Goal: Transaction & Acquisition: Purchase product/service

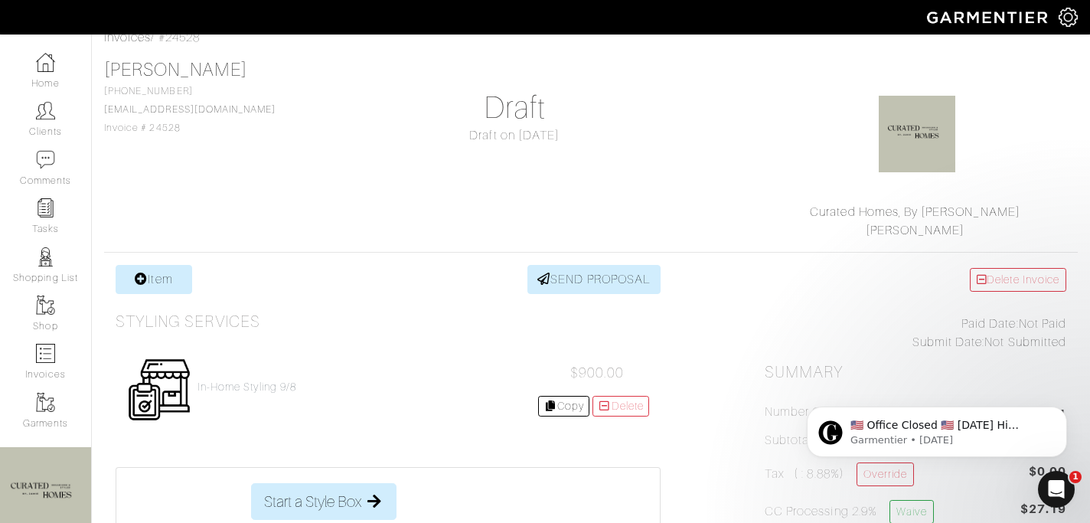
scroll to position [91, 0]
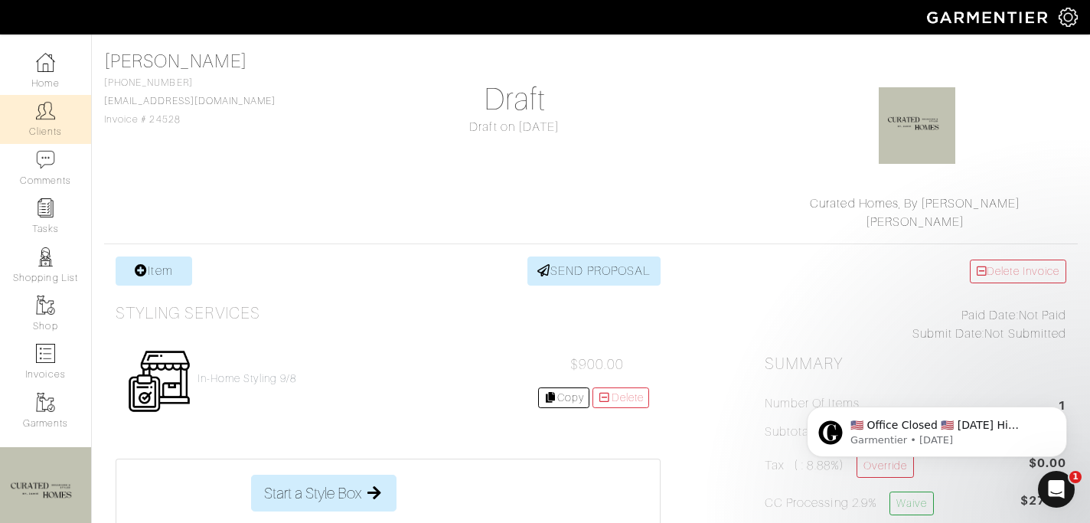
click at [54, 129] on link "Clients" at bounding box center [45, 119] width 91 height 48
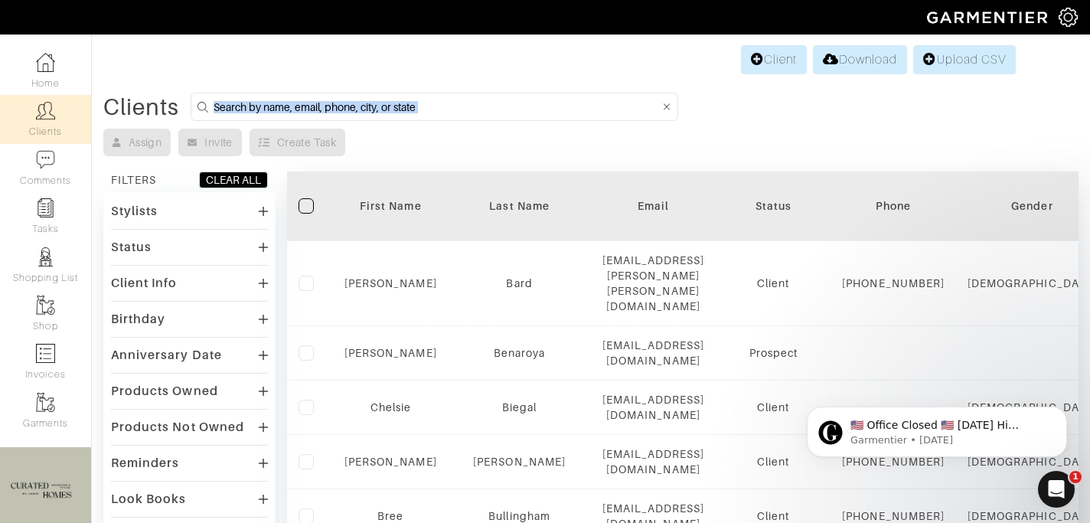
click at [300, 115] on input at bounding box center [437, 106] width 446 height 19
type input "lisa wojick"
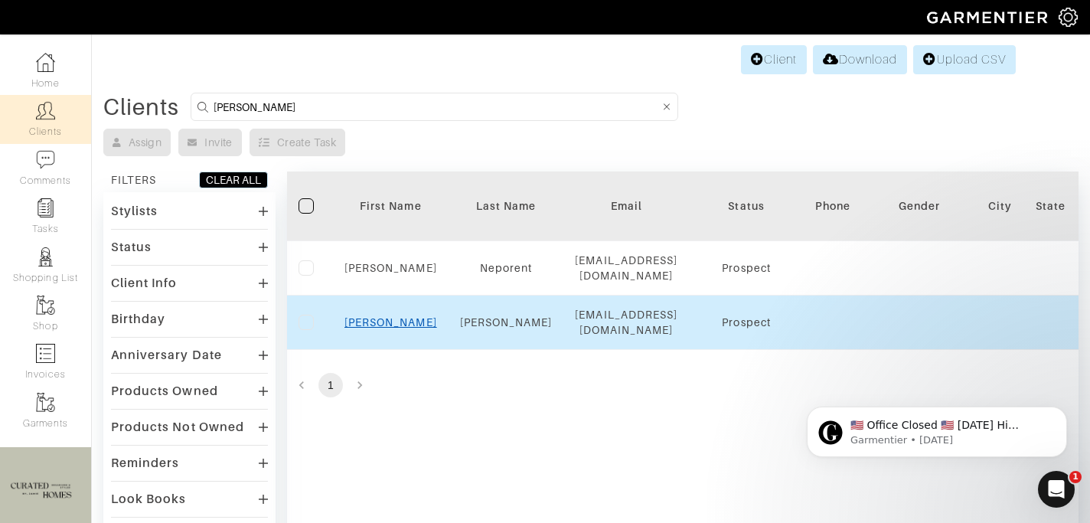
click at [386, 316] on link "Lisa" at bounding box center [390, 322] width 93 height 12
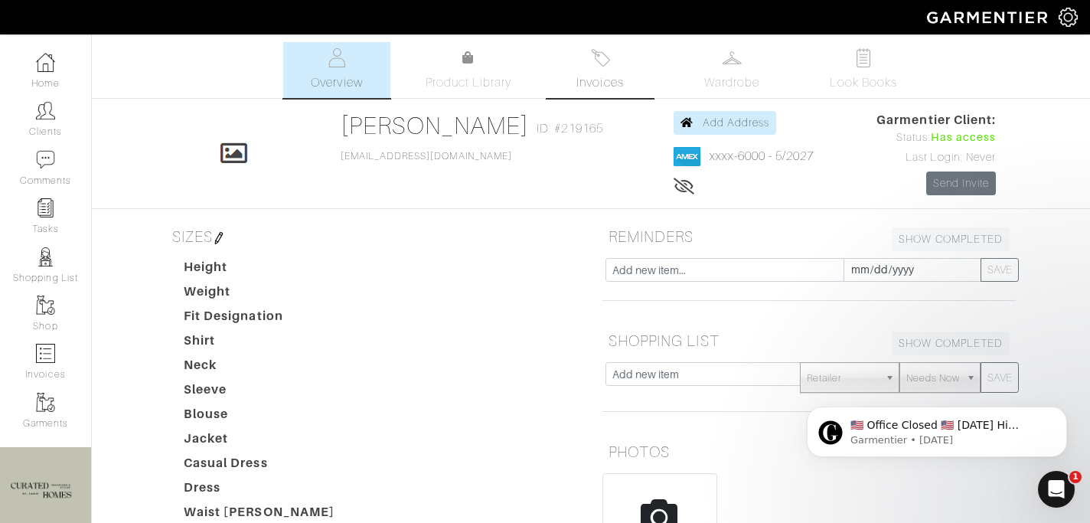
click at [589, 86] on span "Invoices" at bounding box center [599, 82] width 47 height 18
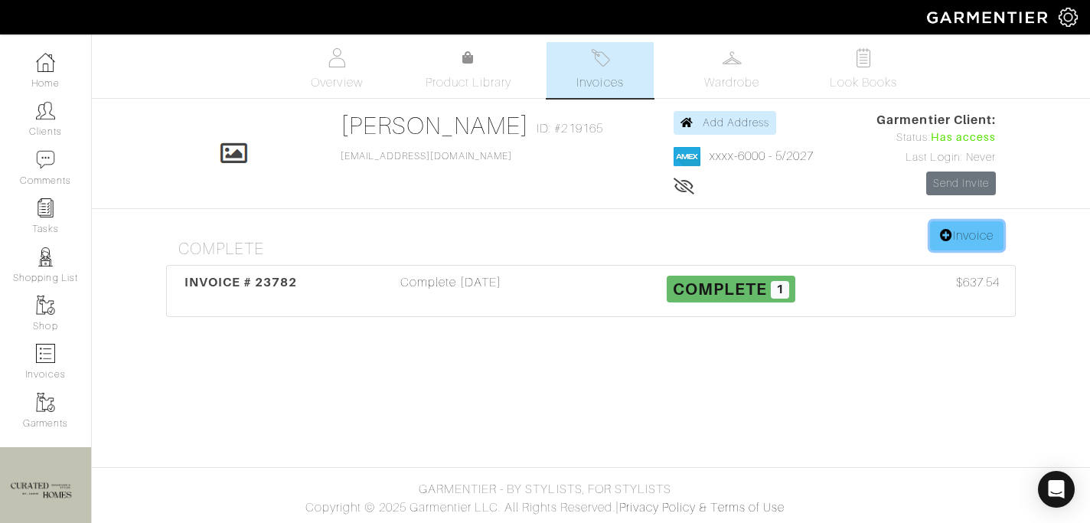
click at [940, 240] on icon at bounding box center [946, 235] width 13 height 12
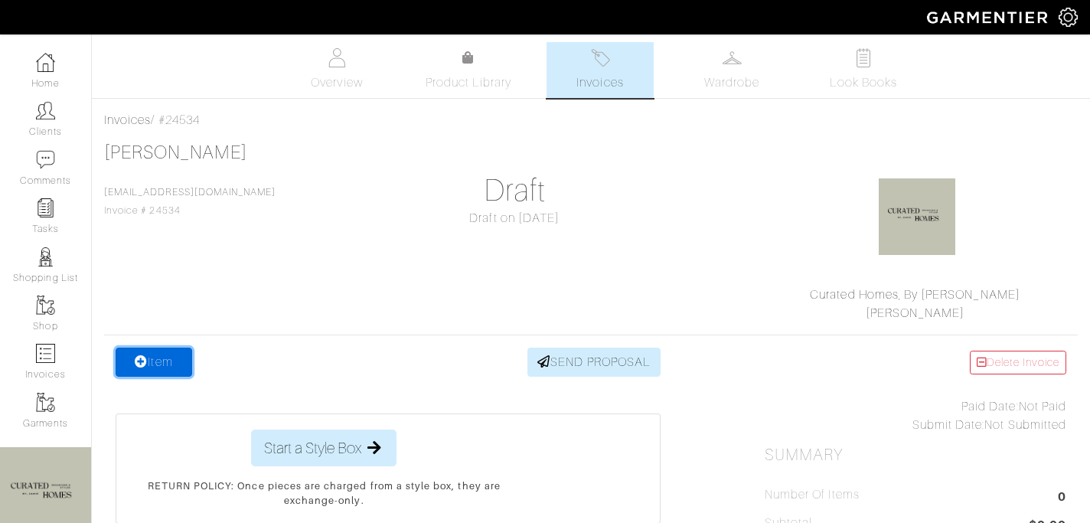
click at [164, 367] on link "Item" at bounding box center [154, 362] width 77 height 29
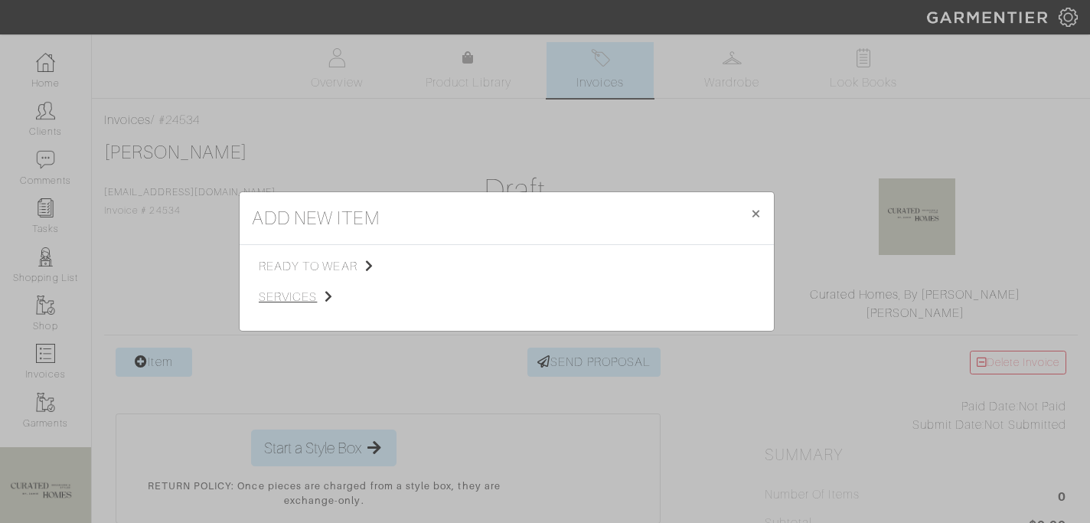
click at [319, 301] on span "services" at bounding box center [336, 297] width 154 height 18
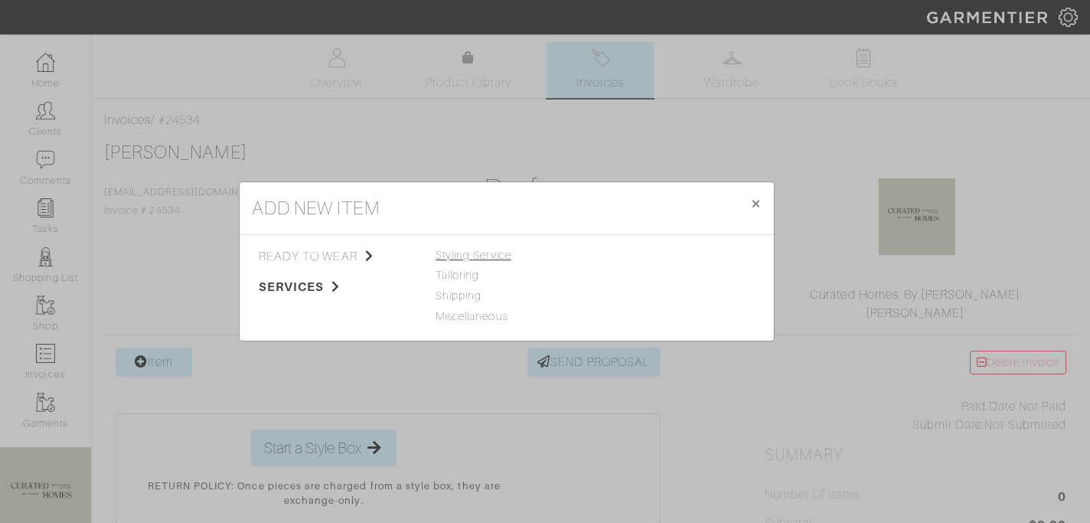
click at [472, 255] on span "Styling Service" at bounding box center [474, 255] width 76 height 12
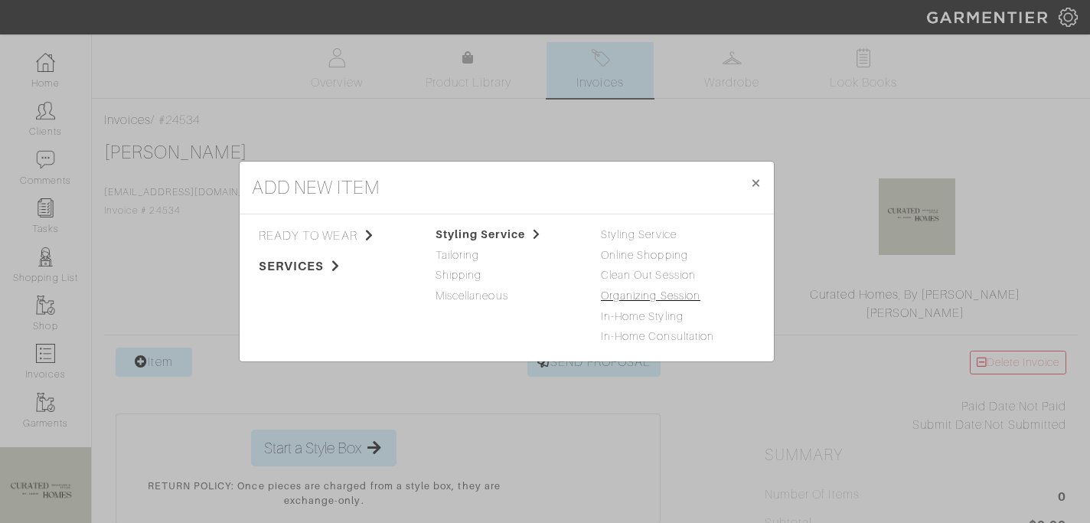
click at [619, 291] on link "Organizing Session" at bounding box center [651, 295] width 100 height 12
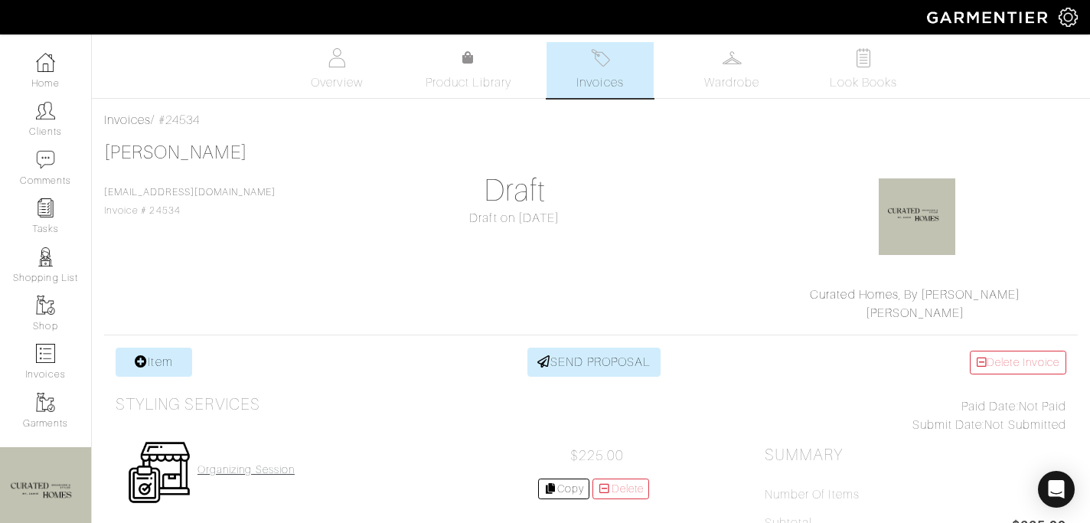
click at [235, 475] on h4 "Organizing Session" at bounding box center [245, 469] width 97 height 13
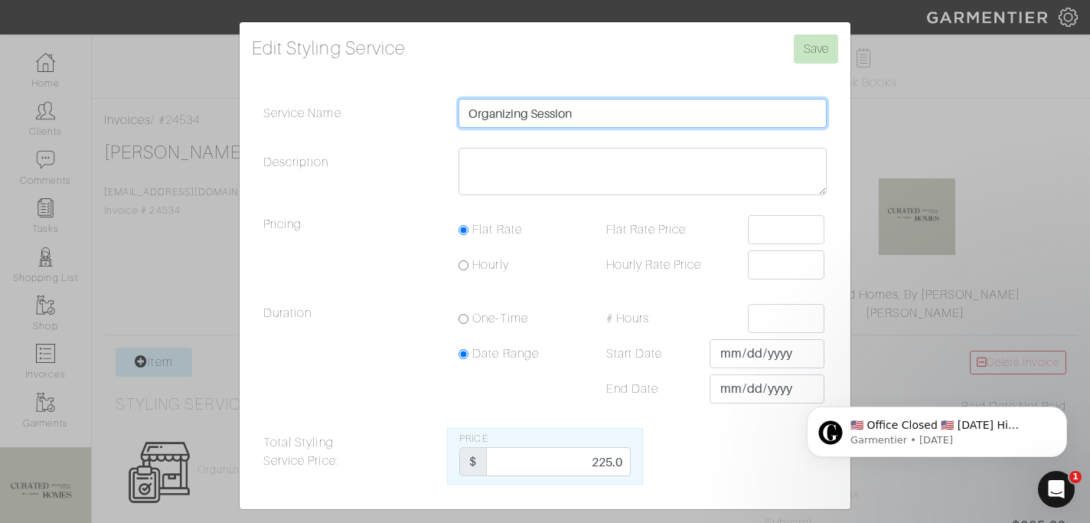
click at [599, 113] on input "Organizing Session" at bounding box center [642, 113] width 368 height 29
type input "Organizing Session 9/9"
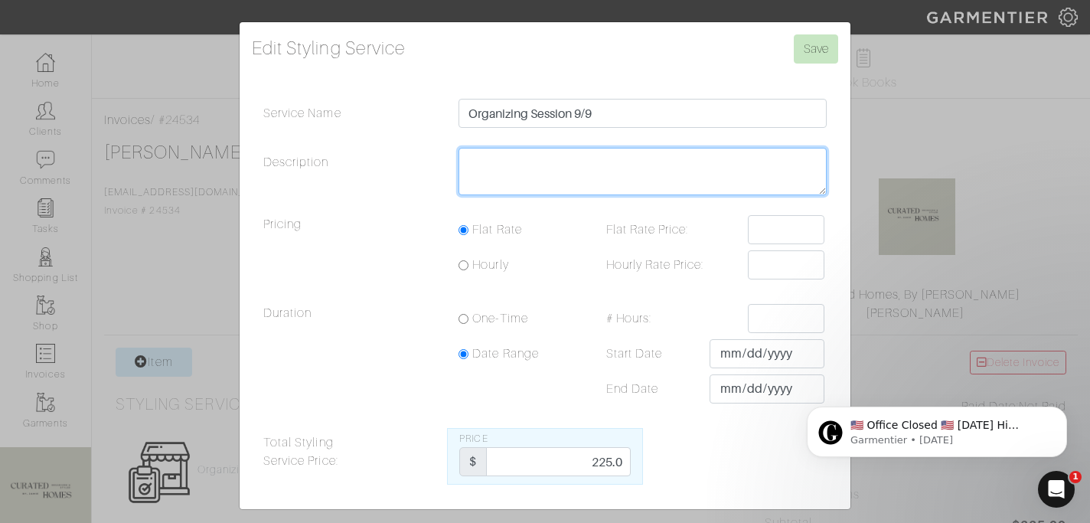
click at [598, 162] on textarea "Description" at bounding box center [642, 171] width 368 height 47
type textarea "2 Hours"
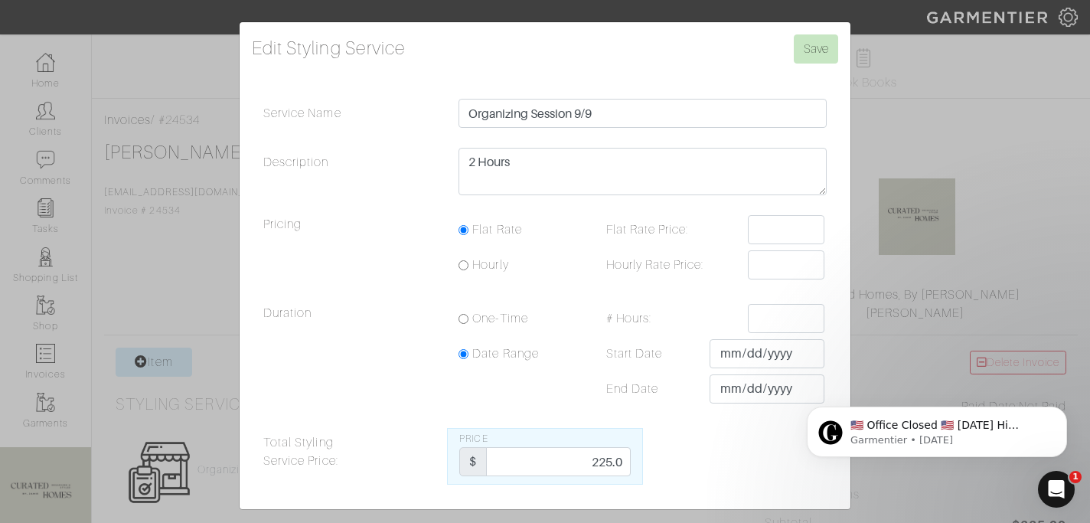
click at [597, 478] on div "Price $ 225.0" at bounding box center [544, 456] width 195 height 57
click at [598, 462] on input "225.0" at bounding box center [558, 461] width 144 height 29
type input "450"
click at [830, 44] on input "Save" at bounding box center [816, 48] width 44 height 29
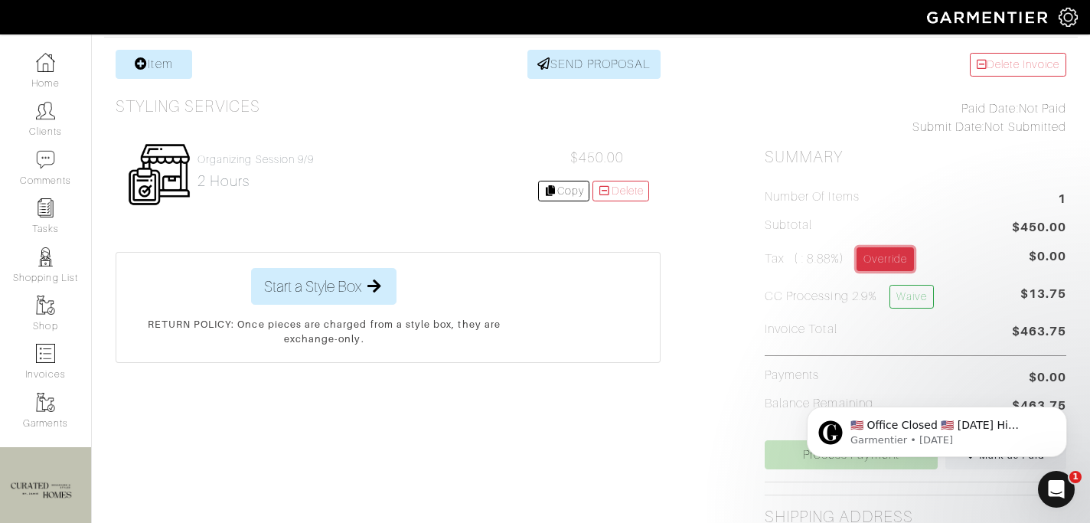
click at [887, 263] on link "Override" at bounding box center [885, 259] width 57 height 24
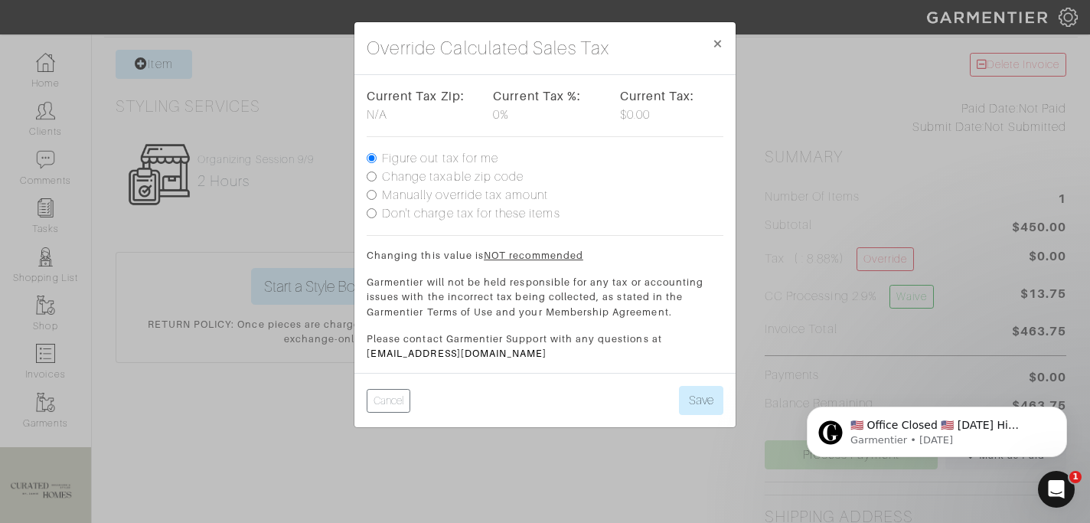
click at [455, 214] on label "Don't charge tax for these items" at bounding box center [471, 213] width 178 height 18
click at [377, 214] on input "Don't charge tax for these items" at bounding box center [372, 213] width 10 height 10
radio input "true"
click at [450, 196] on label "Manually override tax amount" at bounding box center [465, 195] width 166 height 18
click at [377, 196] on input "Manually override tax amount" at bounding box center [372, 195] width 10 height 10
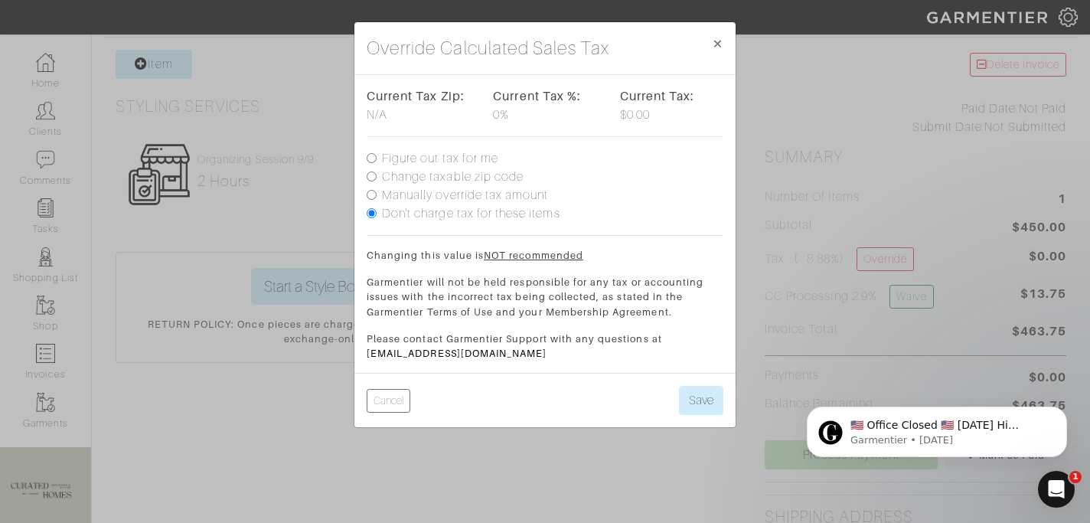
radio input "true"
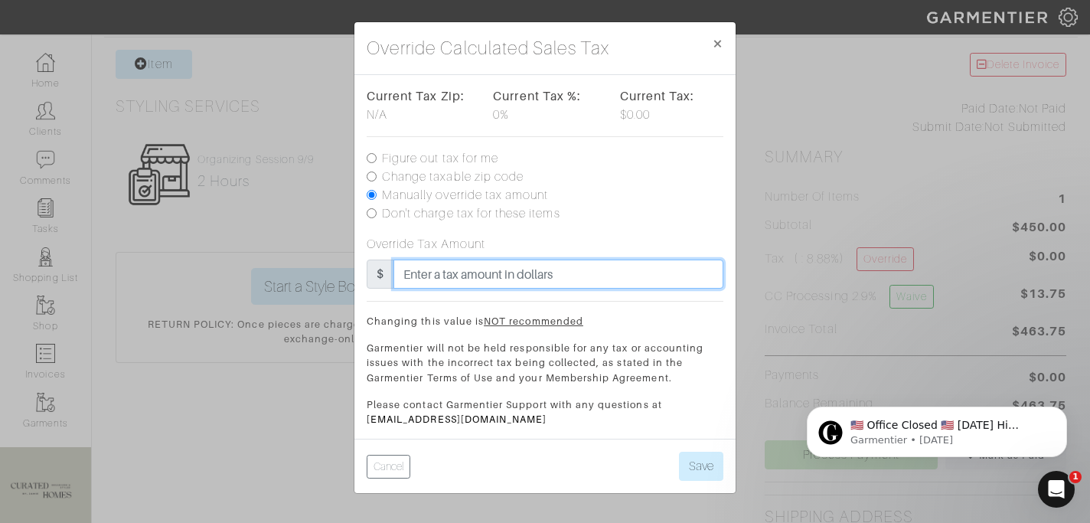
click at [452, 279] on input "text" at bounding box center [558, 273] width 330 height 29
type input "20"
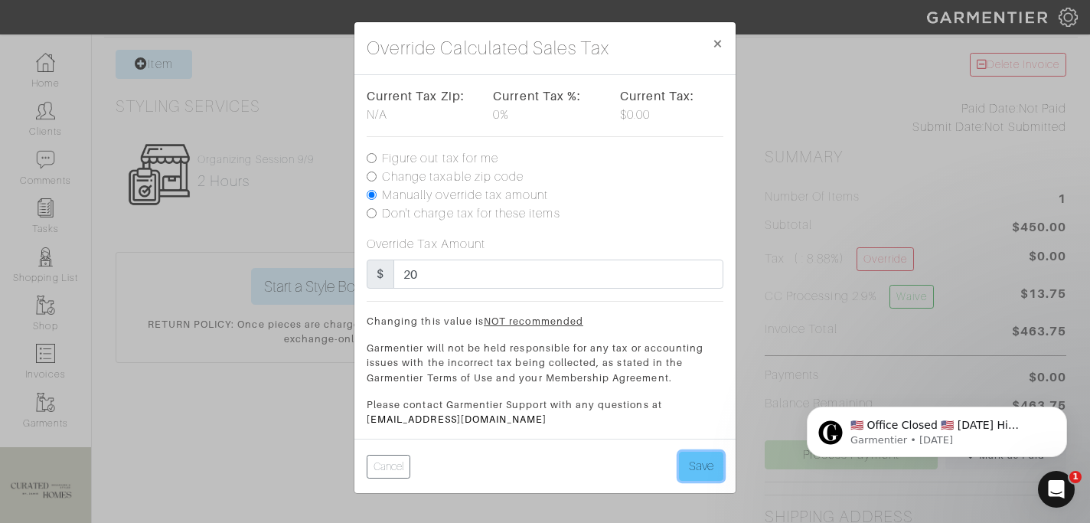
click at [716, 464] on button "Save" at bounding box center [701, 466] width 44 height 29
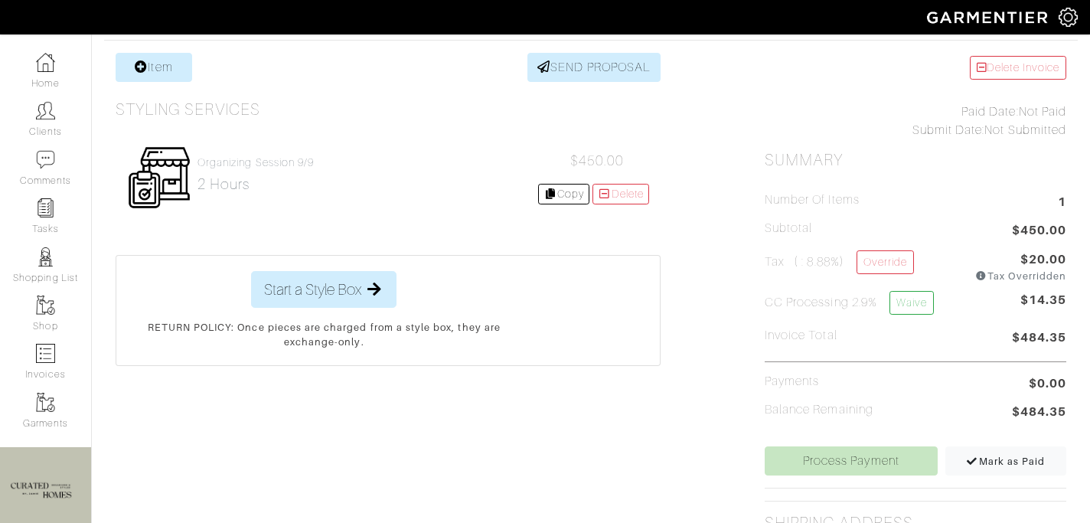
scroll to position [349, 0]
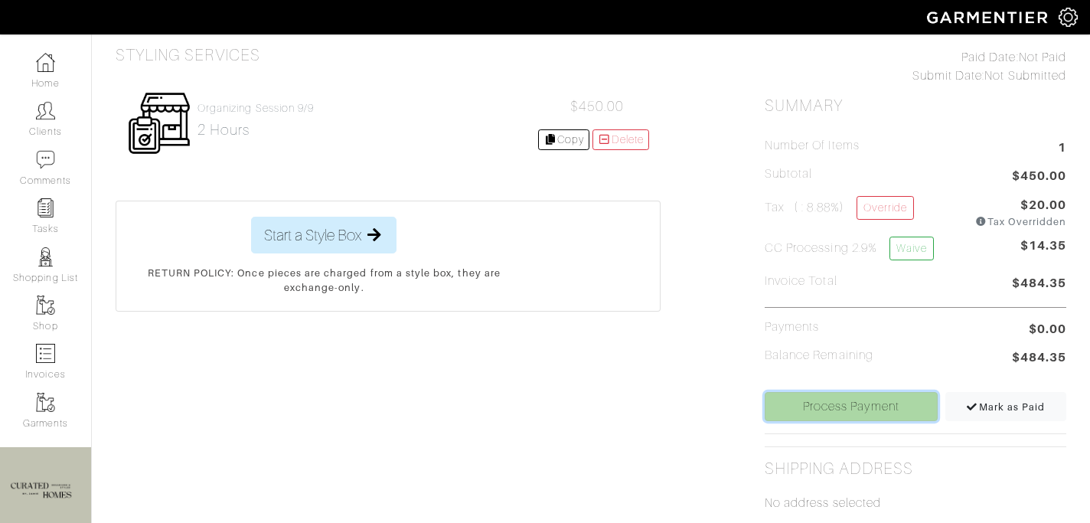
click at [818, 406] on link "Process Payment" at bounding box center [851, 406] width 173 height 29
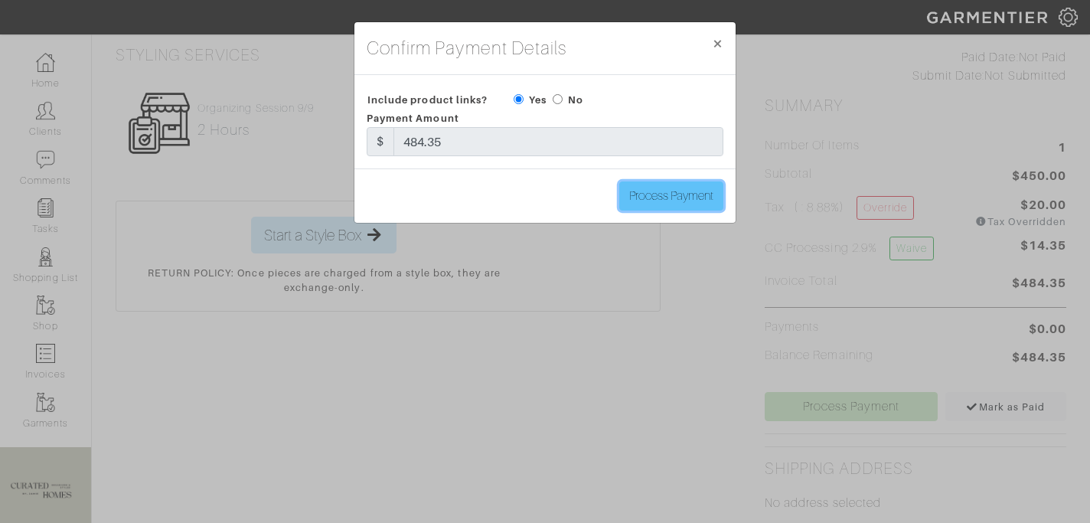
click at [702, 195] on input "Process Payment" at bounding box center [671, 195] width 104 height 29
type input "Process Payment"
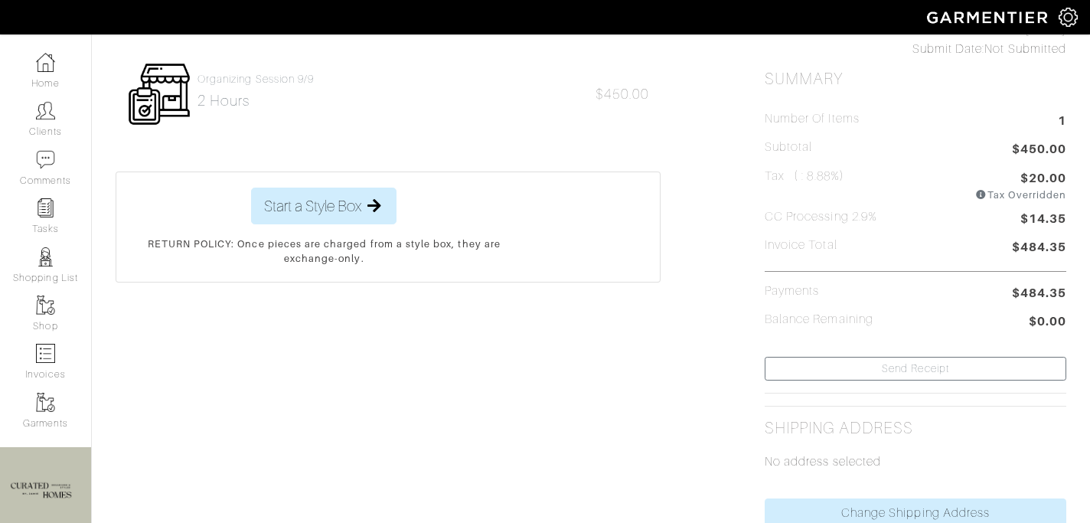
scroll to position [0, 0]
